Goal: Entertainment & Leisure: Consume media (video, audio)

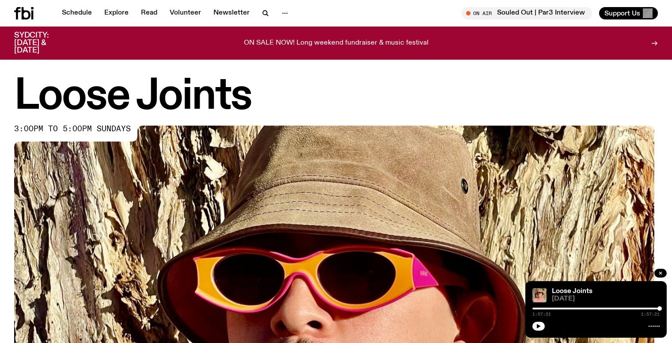
scroll to position [438, 0]
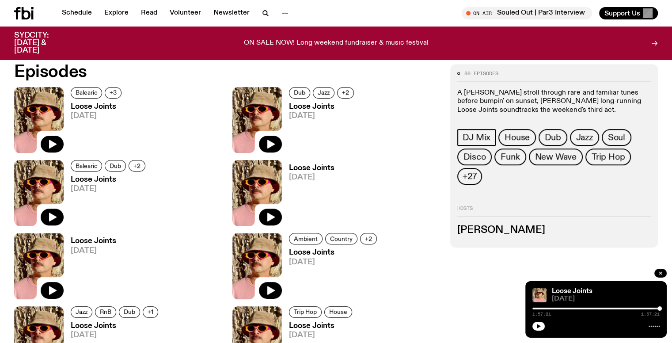
click at [537, 308] on div at bounding box center [596, 309] width 127 height 2
click at [538, 325] on icon "button" at bounding box center [539, 326] width 4 height 4
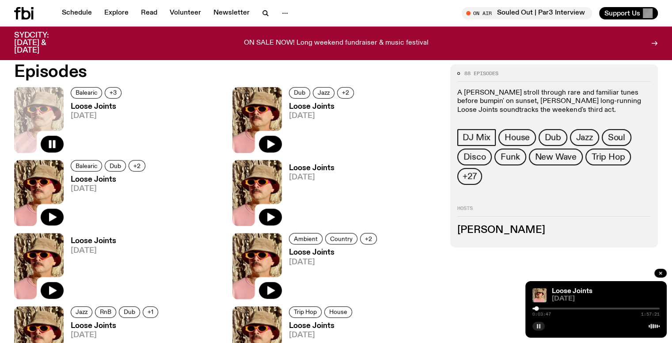
click at [540, 309] on div at bounding box center [596, 309] width 127 height 2
click at [544, 308] on div at bounding box center [596, 309] width 127 height 2
click at [546, 309] on div at bounding box center [596, 309] width 127 height 2
click at [544, 309] on div at bounding box center [546, 308] width 4 height 4
click at [546, 309] on div at bounding box center [544, 308] width 4 height 4
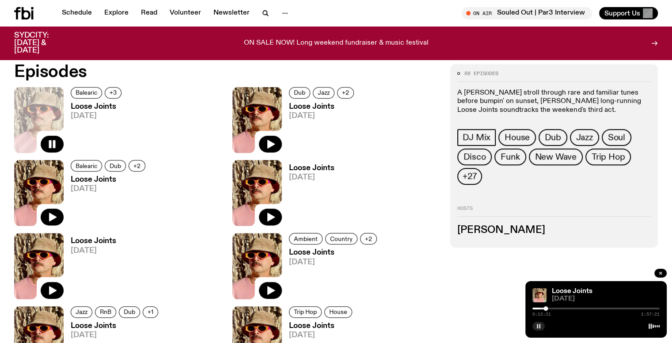
click at [548, 308] on div at bounding box center [546, 308] width 4 height 4
click at [545, 308] on div at bounding box center [545, 308] width 4 height 4
click at [544, 308] on div at bounding box center [546, 308] width 4 height 4
click at [543, 308] on div at bounding box center [543, 308] width 4 height 4
click at [552, 309] on div "0:12:34 1:57:21" at bounding box center [596, 311] width 127 height 11
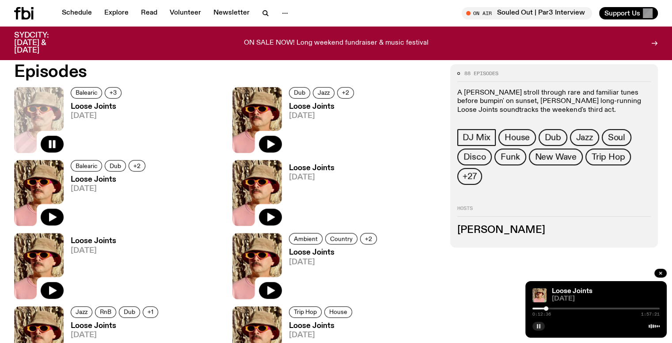
click at [551, 308] on div at bounding box center [596, 309] width 127 height 2
click at [554, 309] on div at bounding box center [596, 309] width 127 height 2
click at [557, 309] on div at bounding box center [596, 309] width 127 height 2
click at [559, 308] on div at bounding box center [557, 308] width 4 height 4
click at [562, 308] on div at bounding box center [596, 309] width 127 height 2
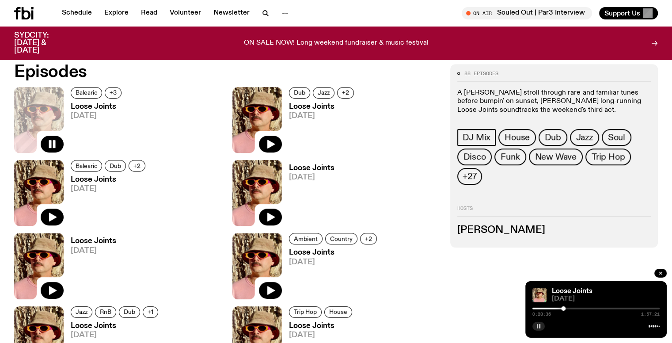
click at [564, 308] on div at bounding box center [563, 308] width 4 height 4
click at [566, 308] on div at bounding box center [596, 309] width 127 height 2
click at [568, 308] on div at bounding box center [566, 308] width 4 height 4
click at [570, 308] on div at bounding box center [596, 309] width 127 height 2
click at [572, 307] on div at bounding box center [570, 308] width 4 height 4
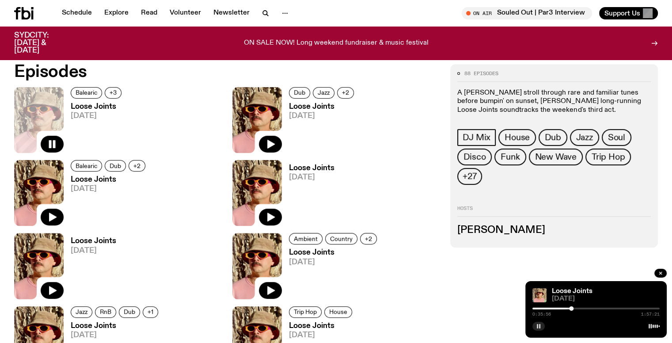
click at [573, 307] on div at bounding box center [571, 308] width 4 height 4
click at [575, 308] on div at bounding box center [574, 308] width 4 height 4
click at [576, 308] on div at bounding box center [574, 308] width 4 height 4
click at [578, 308] on div at bounding box center [576, 308] width 4 height 4
click at [580, 308] on div at bounding box center [578, 308] width 4 height 4
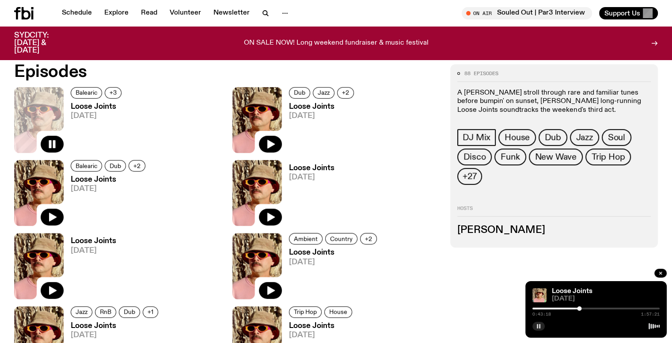
click at [578, 308] on div at bounding box center [579, 308] width 4 height 4
